Goal: Task Accomplishment & Management: Use online tool/utility

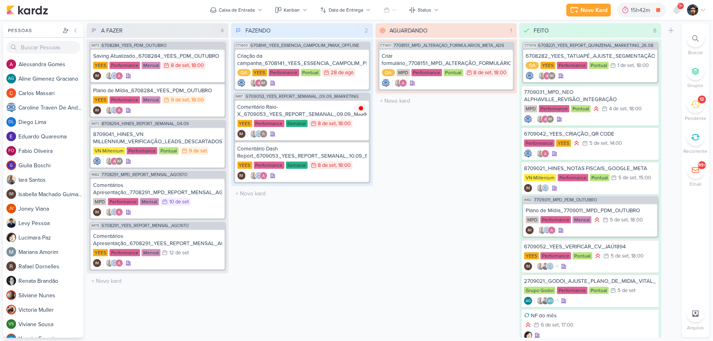
click at [700, 101] on div "12" at bounding box center [702, 99] width 4 height 6
click at [696, 102] on icon at bounding box center [695, 104] width 9 height 9
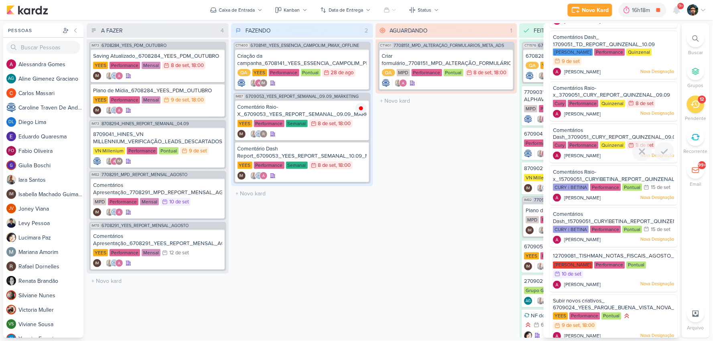
scroll to position [254, 0]
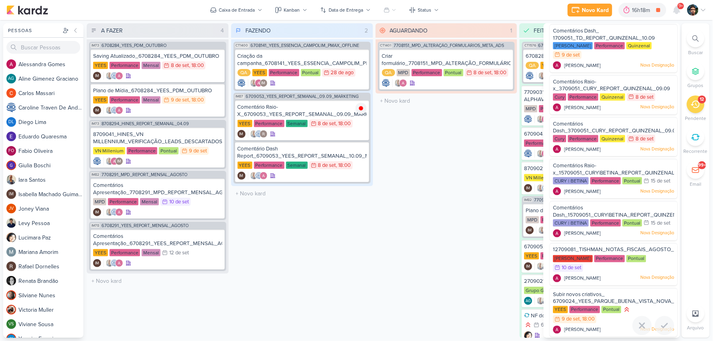
click at [621, 291] on div "Subir novos criativos_ 6709024_YEES_PARQUE_BUENA_VISTA_NOVA_CAMPANHA_TEASER_META" at bounding box center [614, 298] width 121 height 15
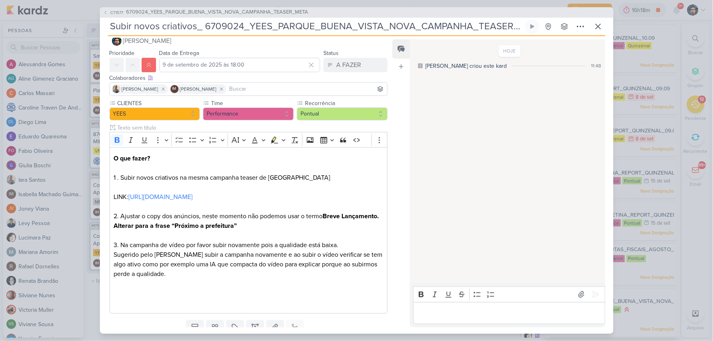
scroll to position [0, 0]
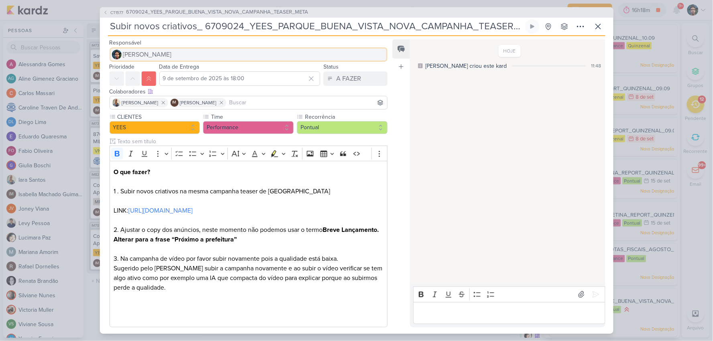
click at [186, 51] on button "[PERSON_NAME]" at bounding box center [249, 54] width 279 height 14
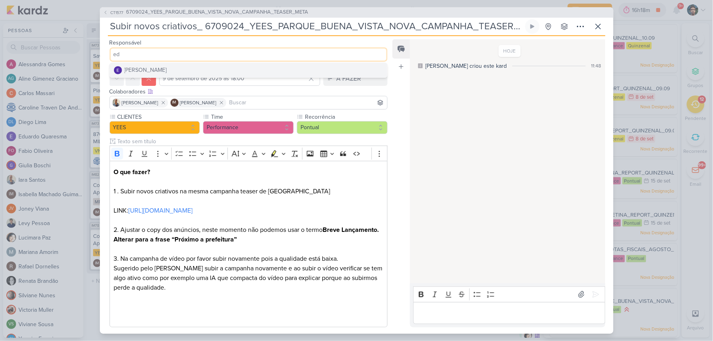
type input "ed"
click at [165, 70] on div "[PERSON_NAME]" at bounding box center [145, 70] width 43 height 8
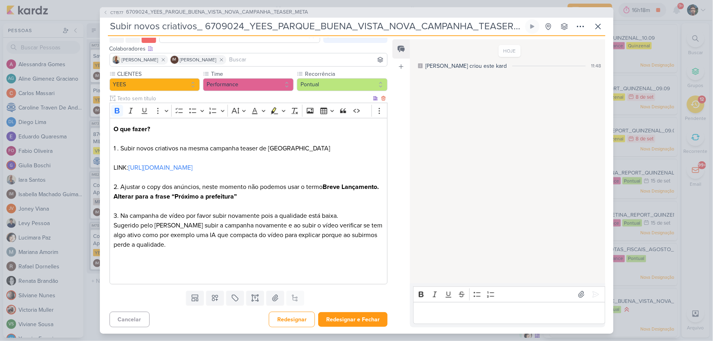
scroll to position [45, 0]
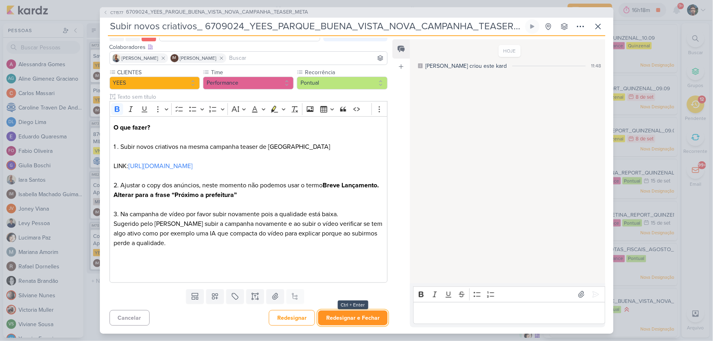
click at [368, 315] on button "Redesignar e Fechar" at bounding box center [352, 318] width 69 height 15
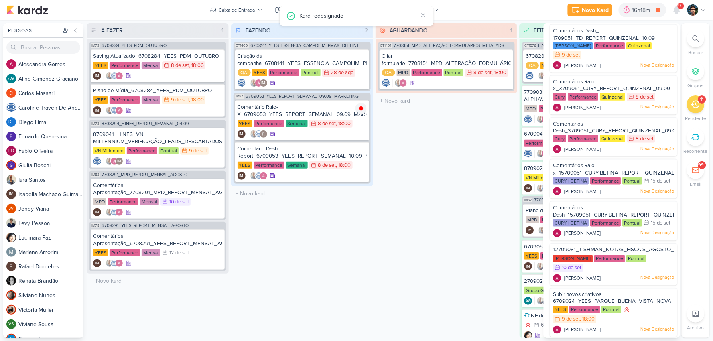
scroll to position [202, 0]
